Goal: Information Seeking & Learning: Learn about a topic

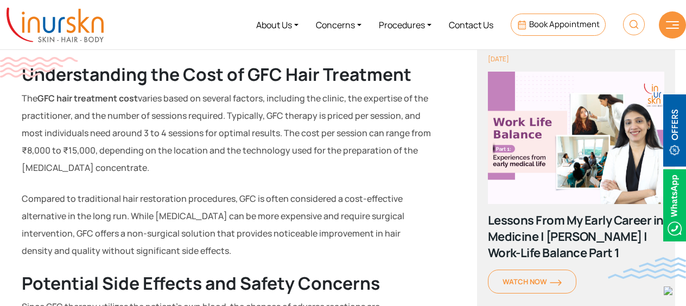
scroll to position [907, 0]
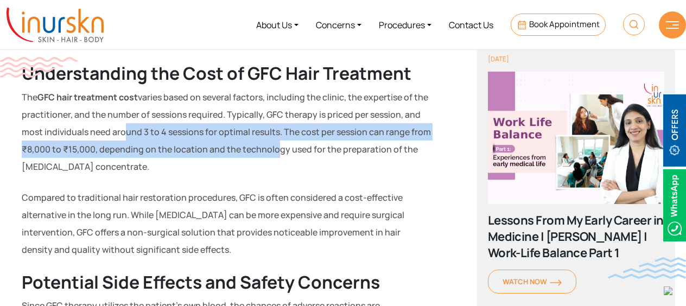
drag, startPoint x: 118, startPoint y: 125, endPoint x: 272, endPoint y: 144, distance: 155.2
click at [272, 144] on p "The GFC hair treatment cost varies based on several factors, including the clin…" at bounding box center [227, 131] width 410 height 87
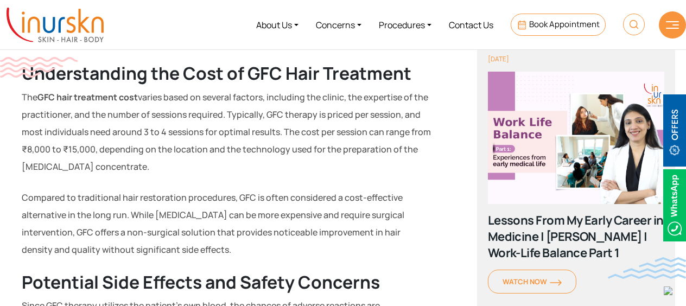
click at [160, 168] on p "The GFC hair treatment cost varies based on several factors, including the clin…" at bounding box center [227, 131] width 410 height 87
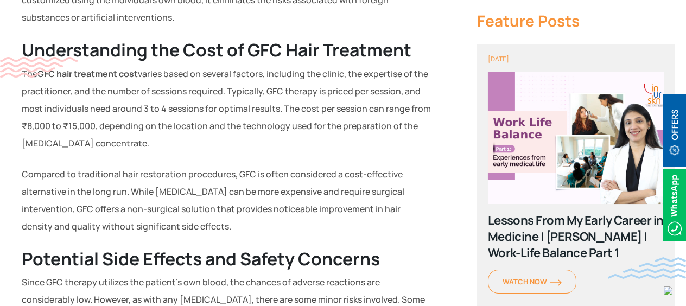
drag, startPoint x: 141, startPoint y: 173, endPoint x: 215, endPoint y: 222, distance: 88.5
click at [215, 222] on p "Compared to traditional hair restoration procedures, GFC is often considered a …" at bounding box center [227, 199] width 410 height 69
click at [111, 222] on p "Compared to traditional hair restoration procedures, GFC is often considered a …" at bounding box center [227, 199] width 410 height 69
drag, startPoint x: 135, startPoint y: 193, endPoint x: 206, endPoint y: 222, distance: 77.6
click at [206, 222] on p "Compared to traditional hair restoration procedures, GFC is often considered a …" at bounding box center [227, 199] width 410 height 69
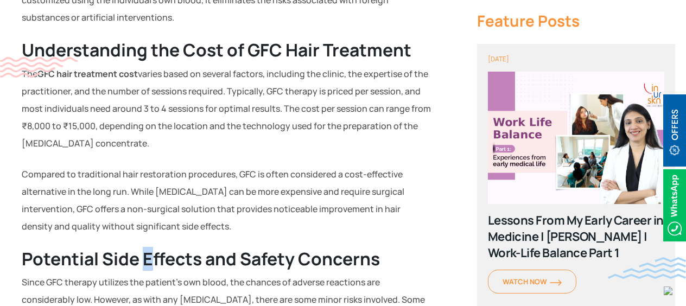
drag, startPoint x: 206, startPoint y: 222, endPoint x: 148, endPoint y: 248, distance: 63.6
click at [148, 248] on strong "Potential Side Effects and Safety Concerns" at bounding box center [201, 259] width 358 height 24
click at [220, 246] on strong "Potential Side Effects and Safety Concerns" at bounding box center [201, 258] width 358 height 24
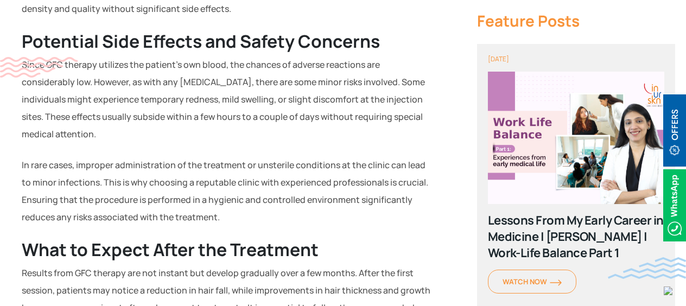
scroll to position [1148, 0]
drag, startPoint x: 168, startPoint y: 84, endPoint x: 194, endPoint y: 126, distance: 49.7
click at [194, 126] on p "Since GFC therapy utilizes the patient’s own blood, the chances of adverse reac…" at bounding box center [227, 99] width 410 height 87
drag, startPoint x: 194, startPoint y: 126, endPoint x: 162, endPoint y: 188, distance: 70.1
click at [162, 188] on p "In rare cases, improper administration of the treatment or unsterile conditions…" at bounding box center [227, 190] width 410 height 69
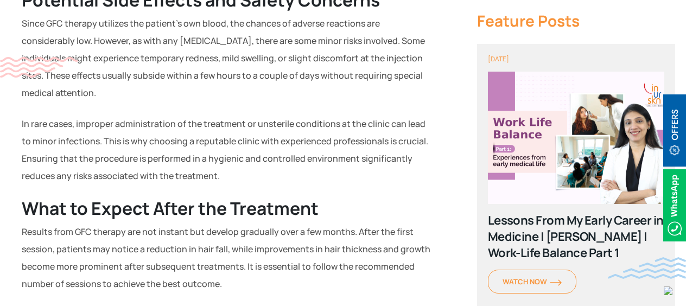
scroll to position [1192, 0]
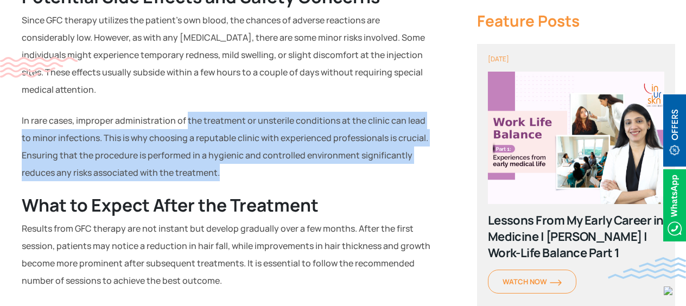
drag, startPoint x: 186, startPoint y: 118, endPoint x: 224, endPoint y: 171, distance: 64.6
click at [224, 171] on p "In rare cases, improper administration of the treatment or unsterile conditions…" at bounding box center [227, 146] width 410 height 69
drag, startPoint x: 224, startPoint y: 171, endPoint x: 157, endPoint y: 171, distance: 66.2
click at [157, 171] on p "In rare cases, improper administration of the treatment or unsterile conditions…" at bounding box center [227, 146] width 410 height 69
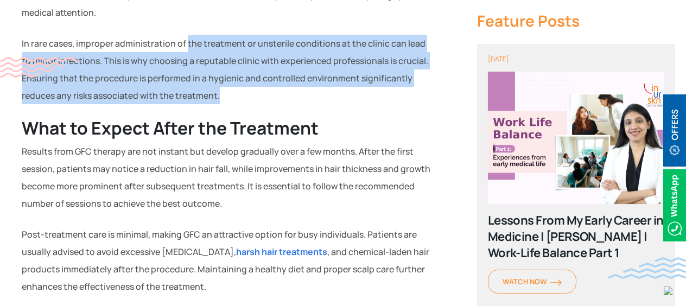
scroll to position [1271, 0]
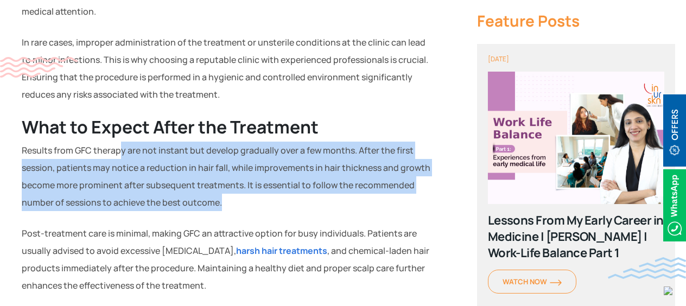
drag, startPoint x: 121, startPoint y: 149, endPoint x: 225, endPoint y: 203, distance: 117.0
click at [225, 203] on p "Results from GFC therapy are not instant but develop gradually over a few month…" at bounding box center [227, 176] width 410 height 69
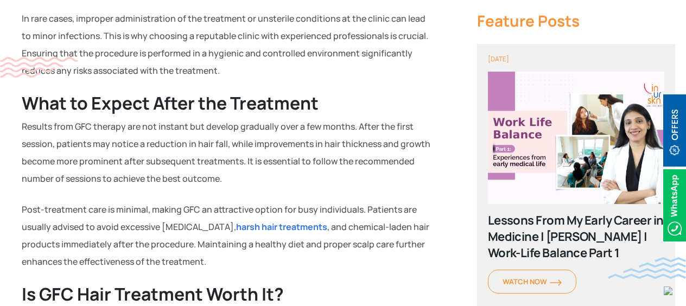
scroll to position [1296, 0]
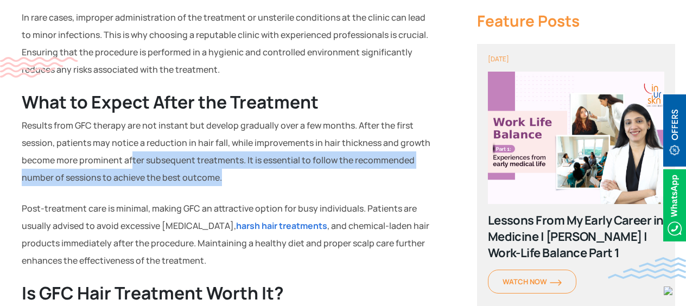
drag, startPoint x: 132, startPoint y: 152, endPoint x: 220, endPoint y: 182, distance: 93.3
click at [220, 182] on p "Results from GFC therapy are not instant but develop gradually over a few month…" at bounding box center [227, 151] width 410 height 69
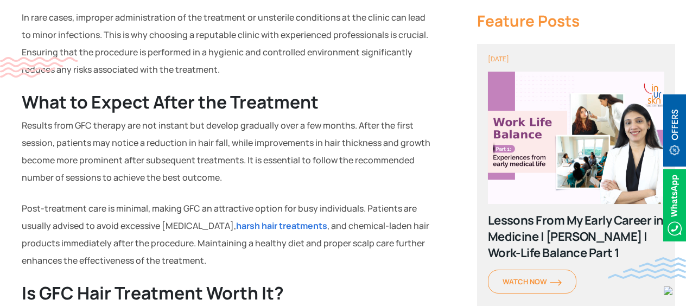
click at [136, 229] on p "Post-treatment care is minimal, making GFC an attractive option for busy indivi…" at bounding box center [227, 234] width 410 height 69
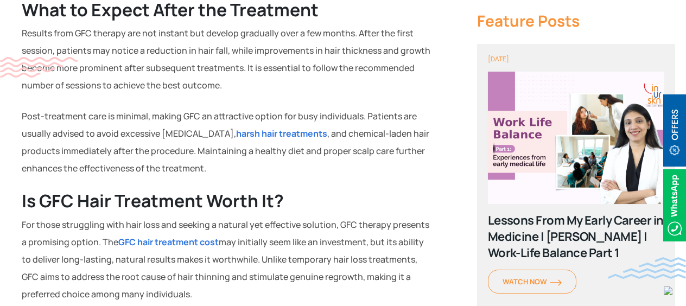
scroll to position [1388, 0]
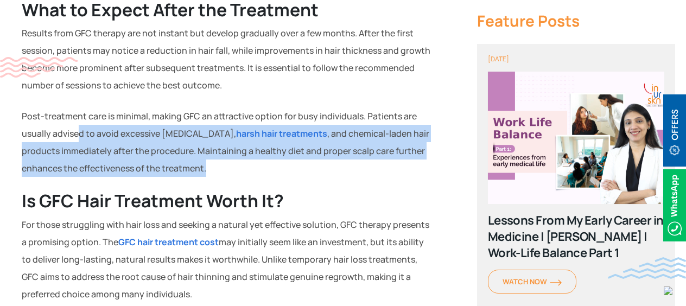
drag, startPoint x: 78, startPoint y: 135, endPoint x: 206, endPoint y: 167, distance: 132.0
click at [206, 167] on p "Post-treatment care is minimal, making GFC an attractive option for busy indivi…" at bounding box center [227, 141] width 410 height 69
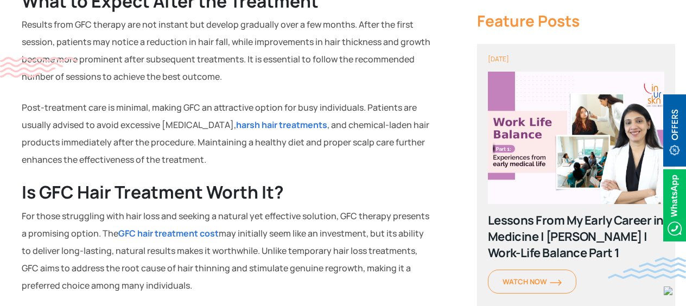
scroll to position [1403, 0]
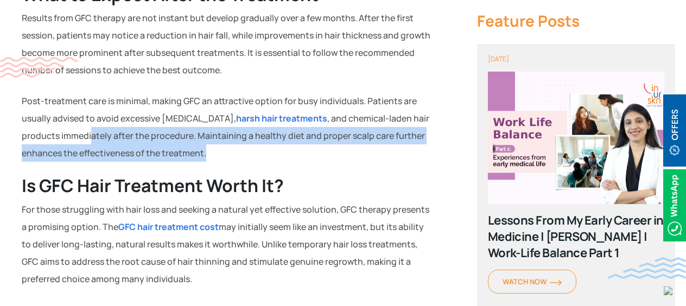
drag, startPoint x: 90, startPoint y: 134, endPoint x: 210, endPoint y: 153, distance: 121.4
click at [210, 153] on p "Post-treatment care is minimal, making GFC an attractive option for busy indivi…" at bounding box center [227, 126] width 410 height 69
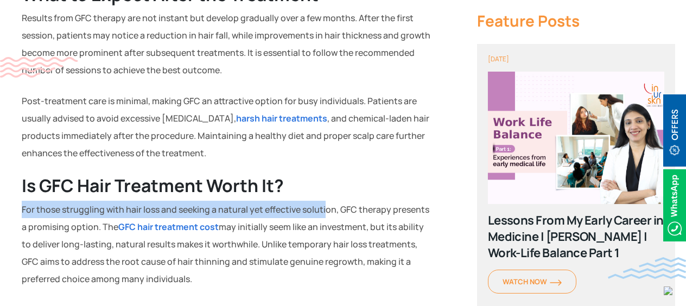
drag, startPoint x: 210, startPoint y: 153, endPoint x: 323, endPoint y: 196, distance: 120.7
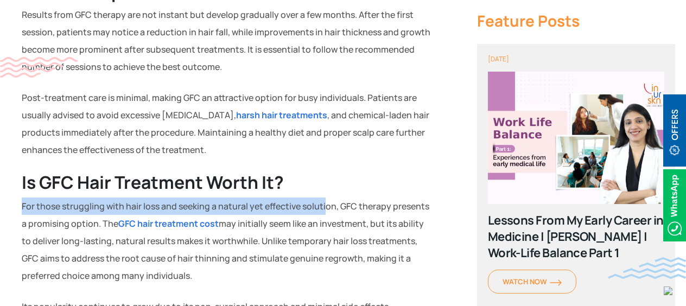
scroll to position [1407, 0]
click at [349, 176] on h2 "Is GFC Hair Treatment Worth It?" at bounding box center [227, 181] width 410 height 21
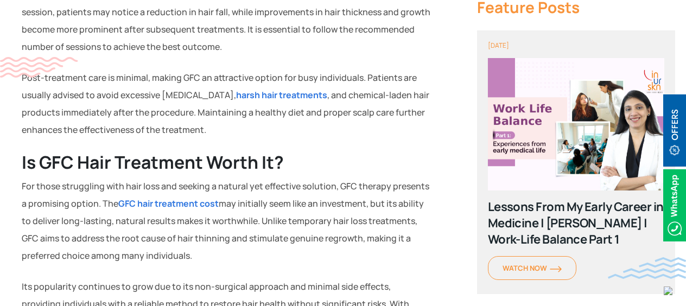
scroll to position [1430, 0]
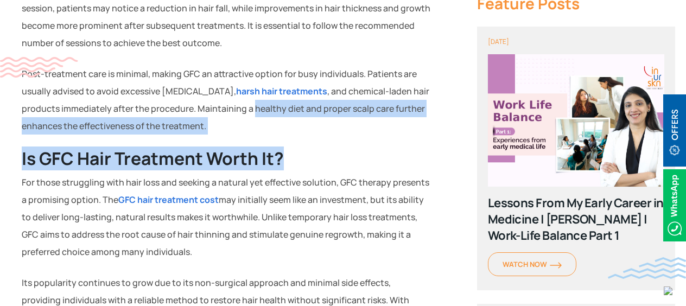
drag, startPoint x: 251, startPoint y: 104, endPoint x: 354, endPoint y: 136, distance: 107.8
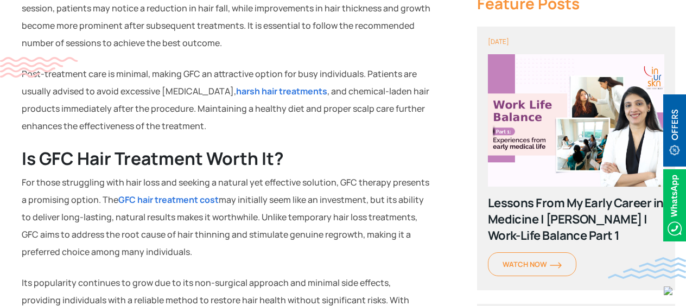
click at [264, 227] on p "For those struggling with hair loss and seeking a natural yet effective solutio…" at bounding box center [227, 217] width 410 height 87
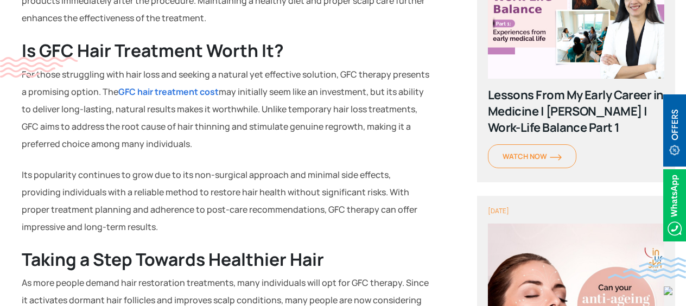
scroll to position [1539, 0]
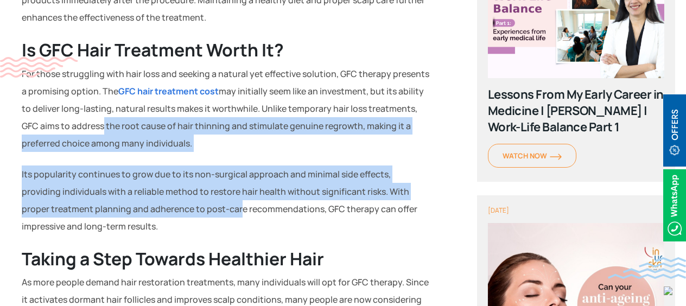
drag, startPoint x: 99, startPoint y: 120, endPoint x: 210, endPoint y: 207, distance: 141.1
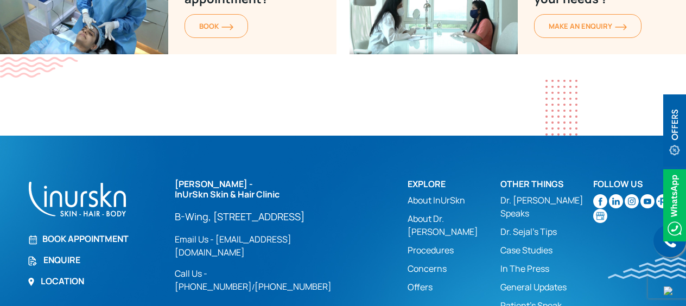
scroll to position [2291, 0]
